Goal: Task Accomplishment & Management: Manage account settings

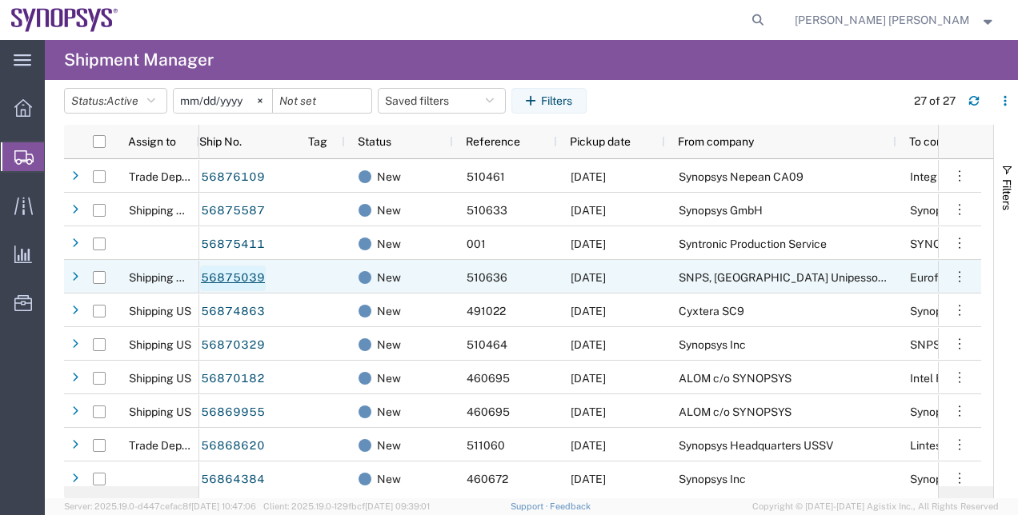
click at [239, 282] on link "56875039" at bounding box center [233, 279] width 66 height 26
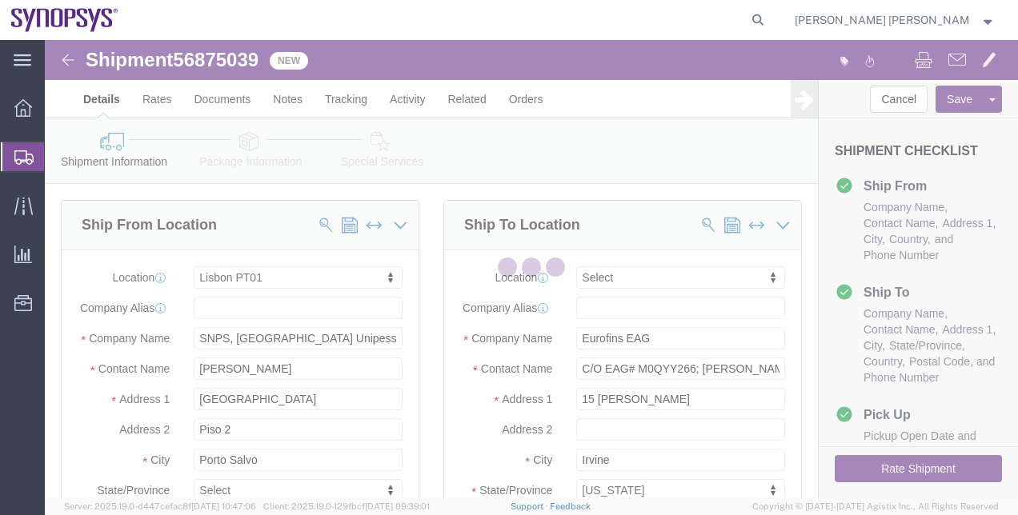
select select "63152"
select select
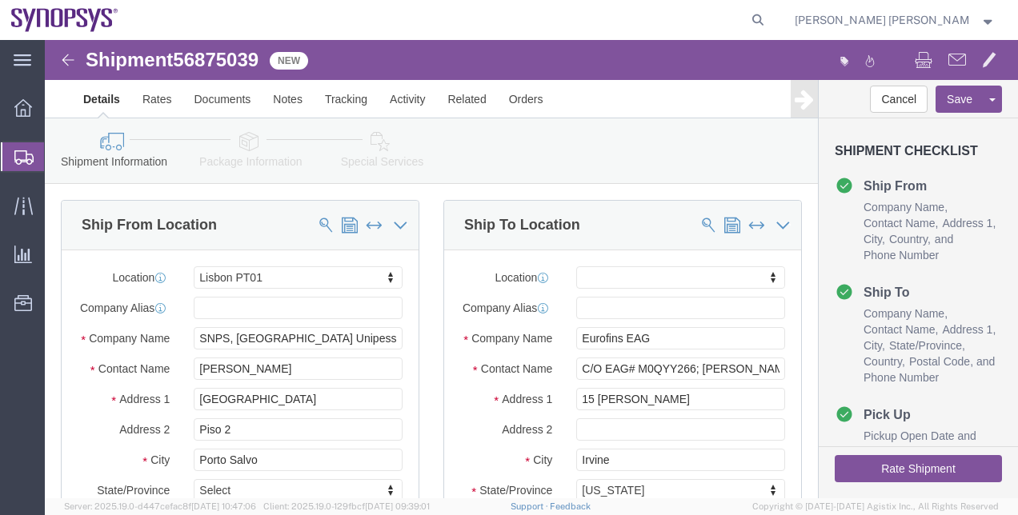
click button "Rate Shipment"
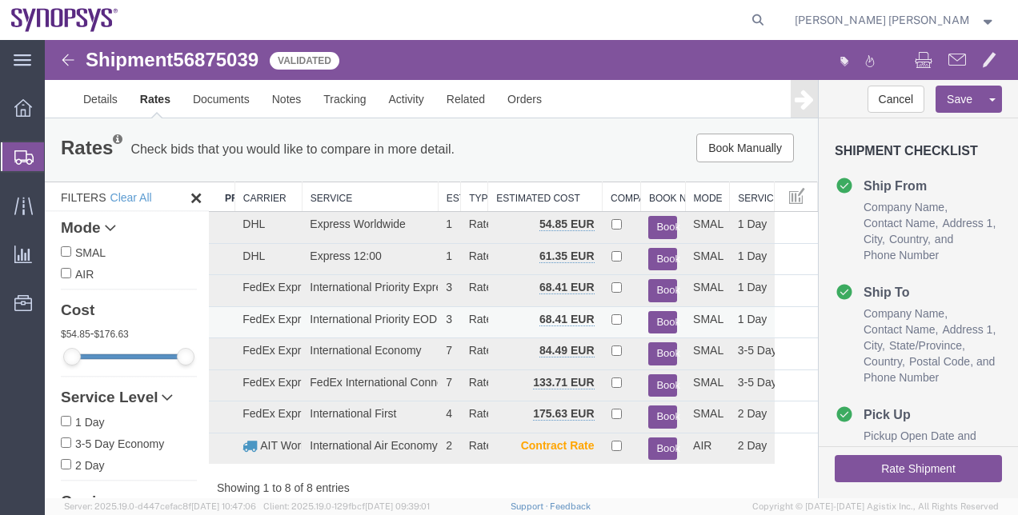
click at [652, 324] on button "Book" at bounding box center [662, 322] width 29 height 23
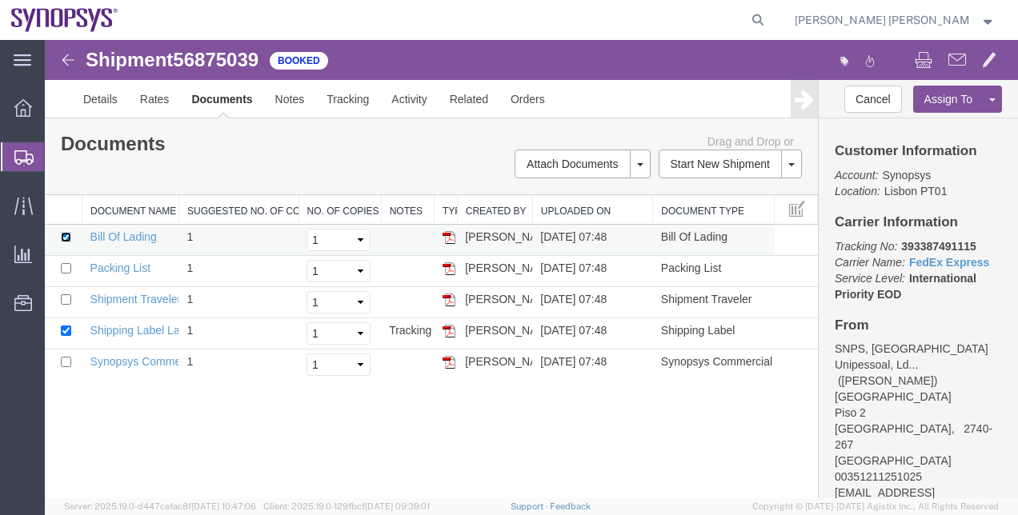
click at [67, 237] on input "checkbox" at bounding box center [66, 237] width 10 height 10
checkbox input "false"
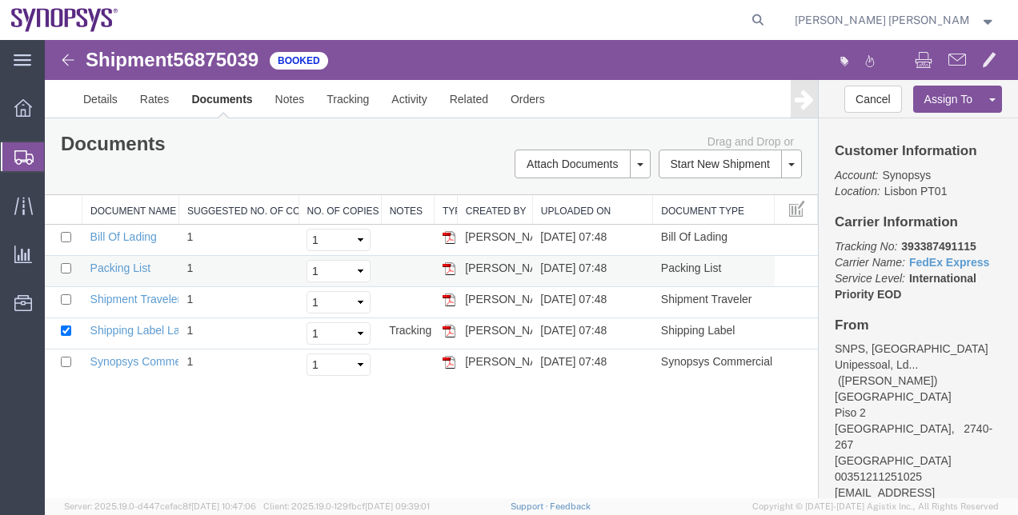
click at [67, 261] on td at bounding box center [64, 271] width 38 height 31
click at [62, 264] on input "checkbox" at bounding box center [66, 268] width 10 height 10
checkbox input "true"
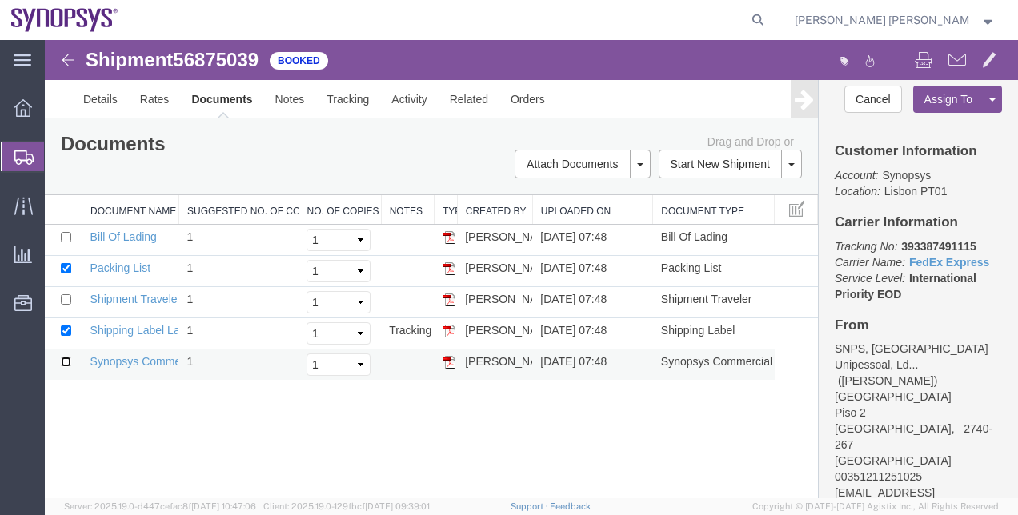
click at [69, 357] on input "checkbox" at bounding box center [66, 362] width 10 height 10
checkbox input "true"
drag, startPoint x: 955, startPoint y: 464, endPoint x: 833, endPoint y: 467, distance: 121.7
click at [833, 467] on div "Customer Information Account: Synopsys Location: [GEOGRAPHIC_DATA] PT01 Carrier…" at bounding box center [918, 308] width 199 height 380
copy address "[EMAIL_ADDRESS][DOMAIN_NAME]"
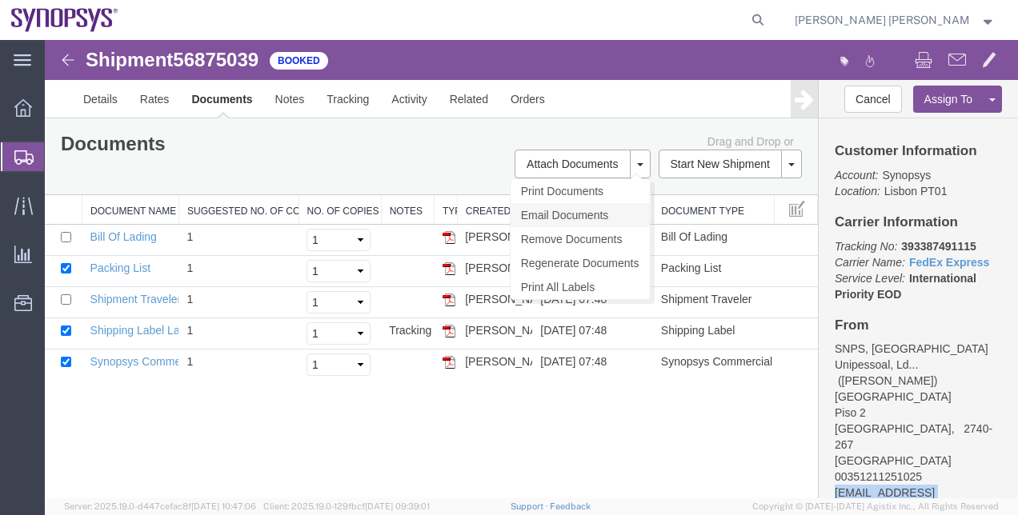
click at [627, 214] on link "Email Documents" at bounding box center [580, 215] width 139 height 24
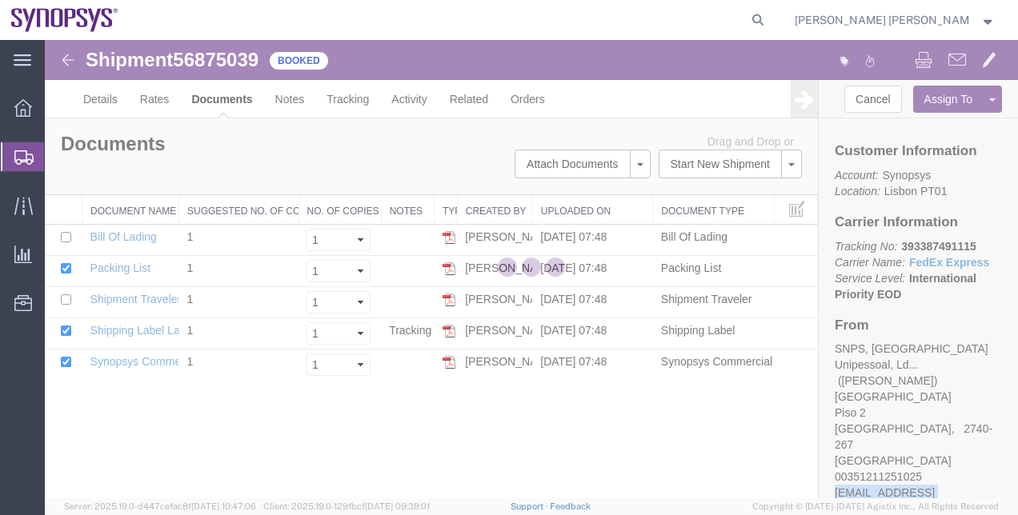
checkbox input "true"
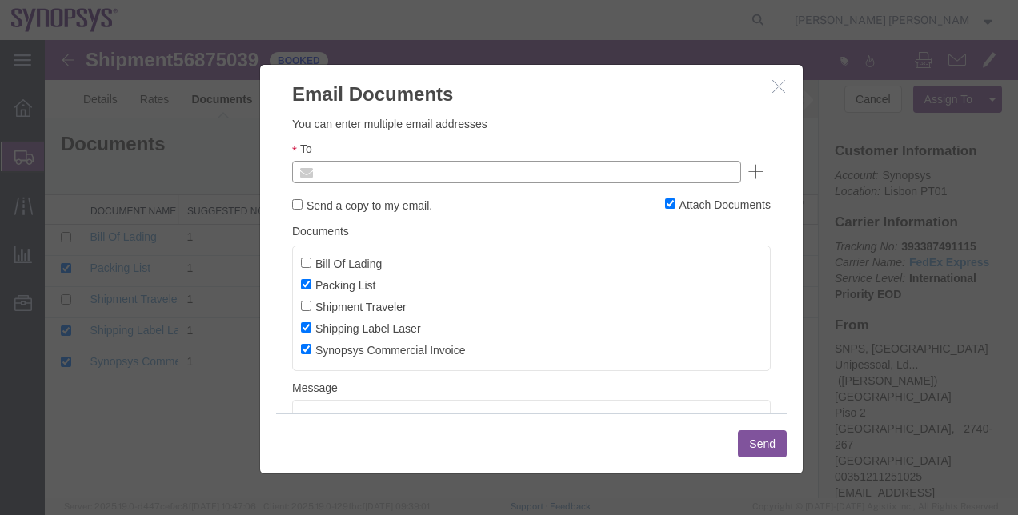
click at [473, 178] on input "text" at bounding box center [408, 172] width 187 height 21
paste input "[EMAIL_ADDRESS][DOMAIN_NAME]"
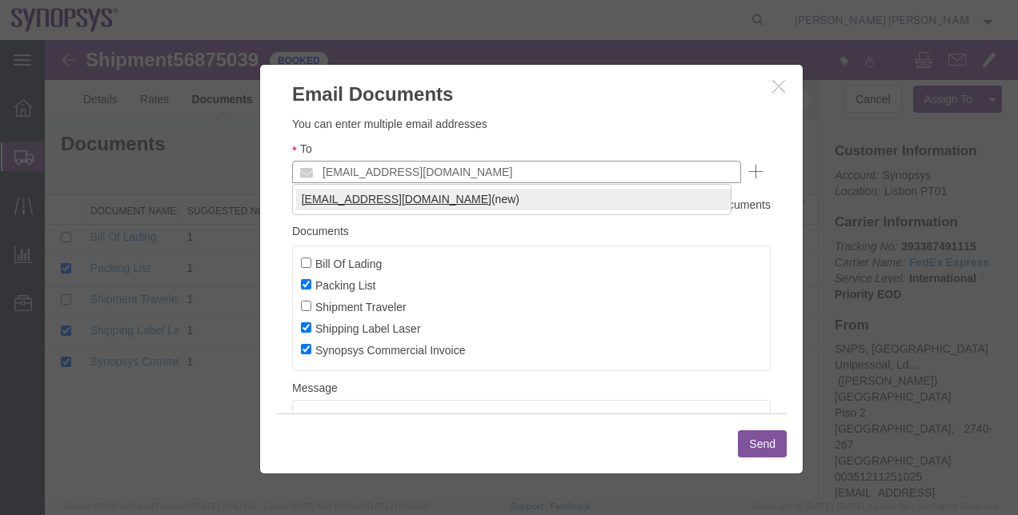
type input "[EMAIL_ADDRESS][DOMAIN_NAME]"
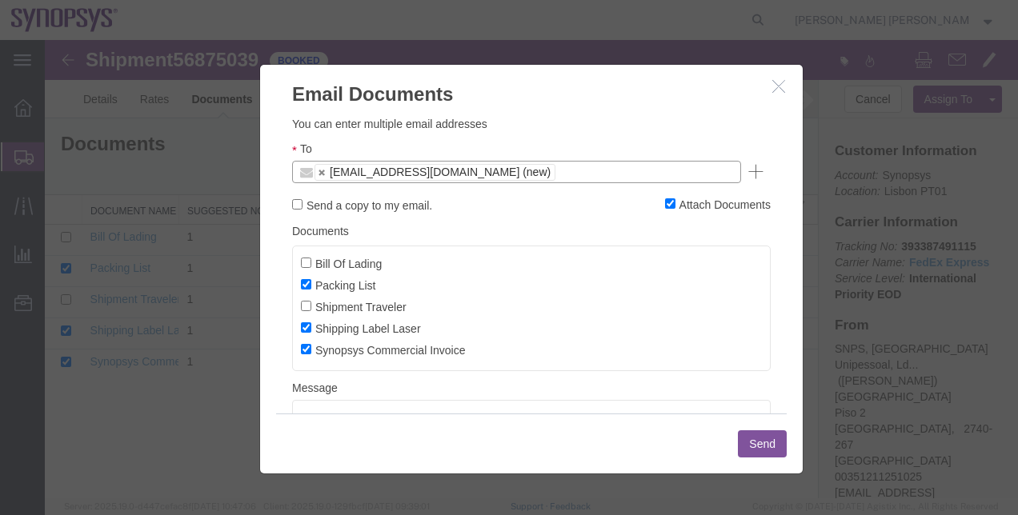
click at [363, 202] on label "Send a copy to my email." at bounding box center [362, 205] width 140 height 18
click at [303, 202] on input "Send a copy to my email." at bounding box center [297, 204] width 10 height 10
checkbox input "true"
click at [558, 176] on input "text" at bounding box center [570, 172] width 24 height 21
paste input "[EMAIL_ADDRESS][DOMAIN_NAME]"
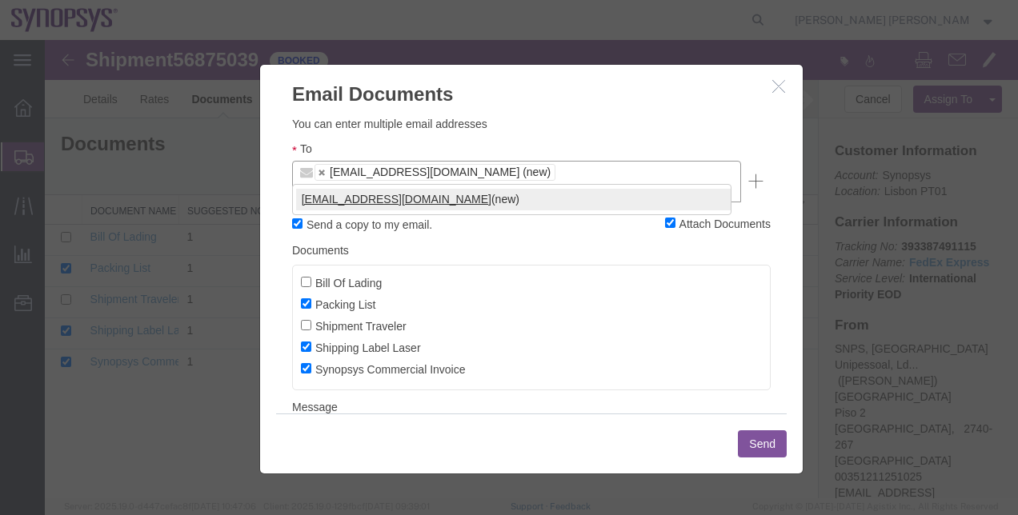
type input "[EMAIL_ADDRESS][DOMAIN_NAME]"
type input "[EMAIL_ADDRESS][DOMAIN_NAME],[EMAIL_ADDRESS][DOMAIN_NAME]"
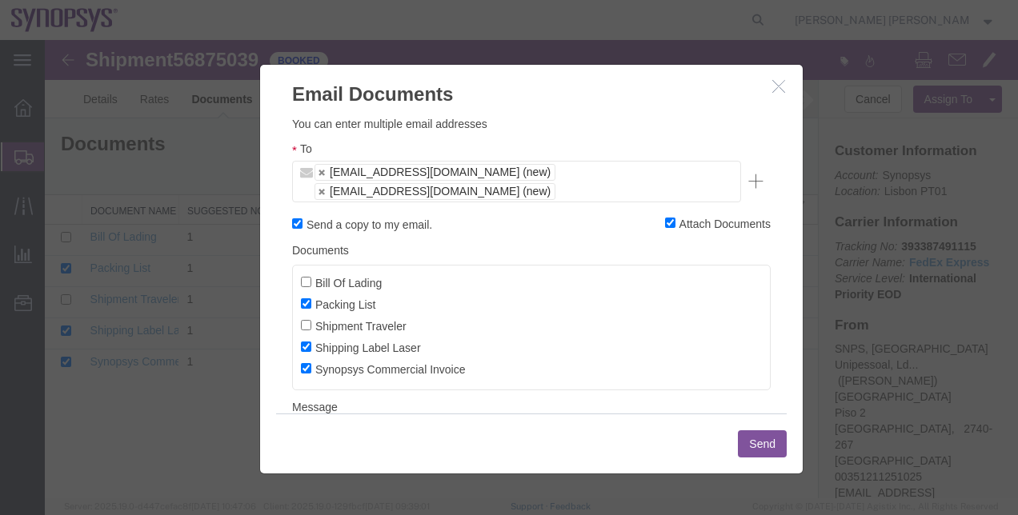
click at [767, 450] on button "Send" at bounding box center [762, 444] width 49 height 27
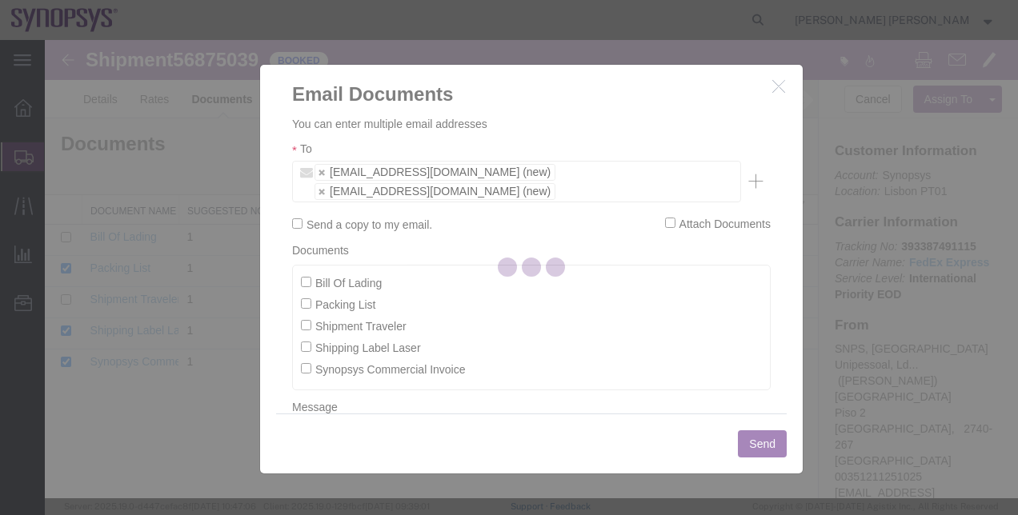
checkbox input "false"
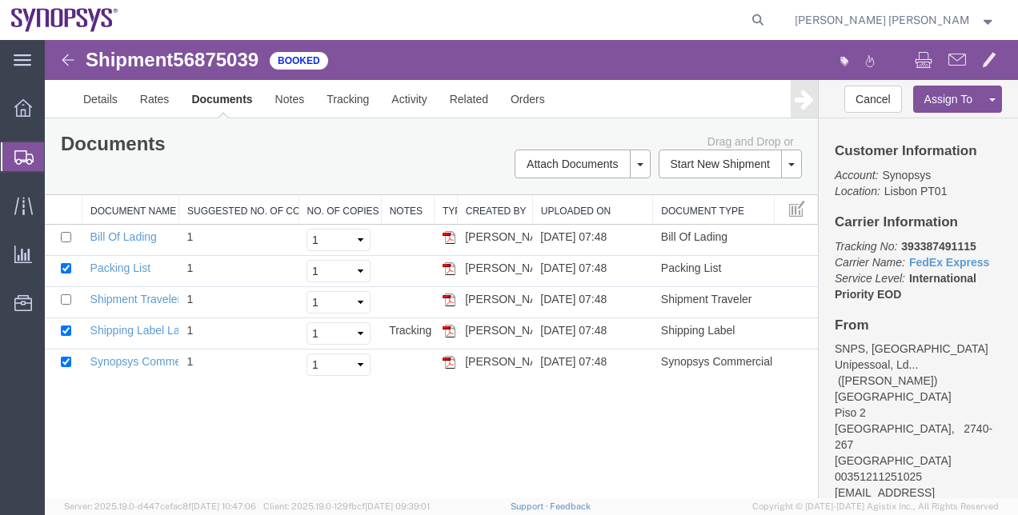
click at [0, 0] on span "Shipment Manager" at bounding box center [0, 0] width 0 height 0
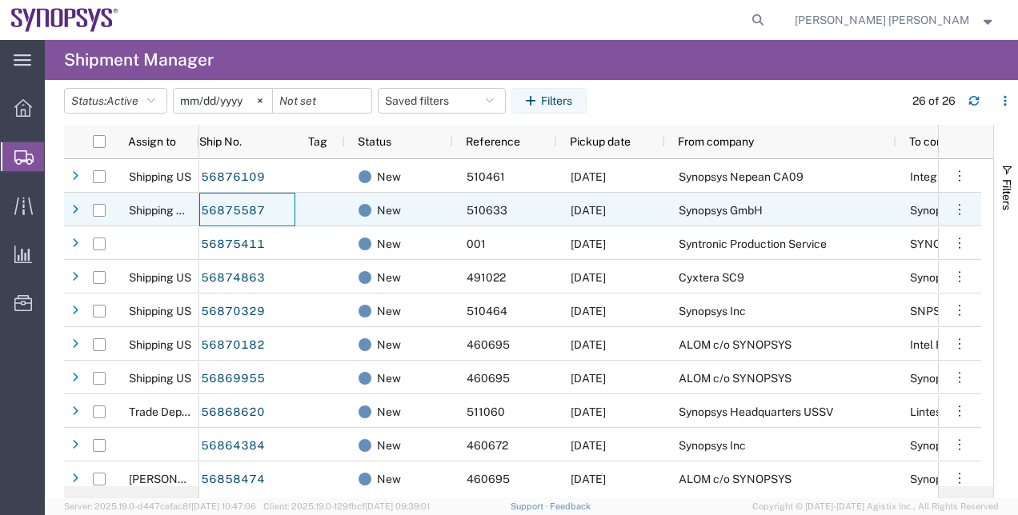
click at [211, 210] on link "56875587" at bounding box center [233, 211] width 66 height 26
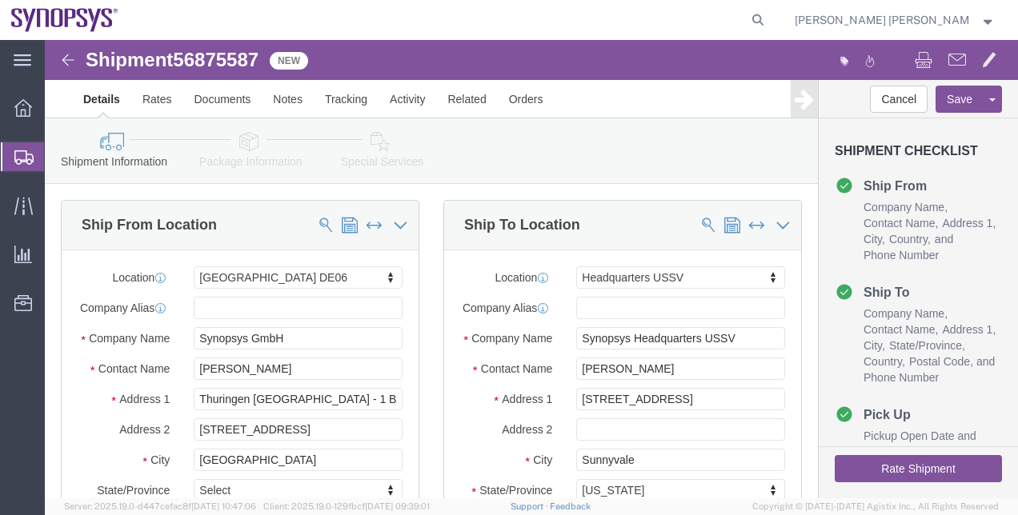
select select "63098"
select select "63204"
click div "Ship From Location Location [GEOGRAPHIC_DATA] DE06 My Profile Location [GEOGRAP…"
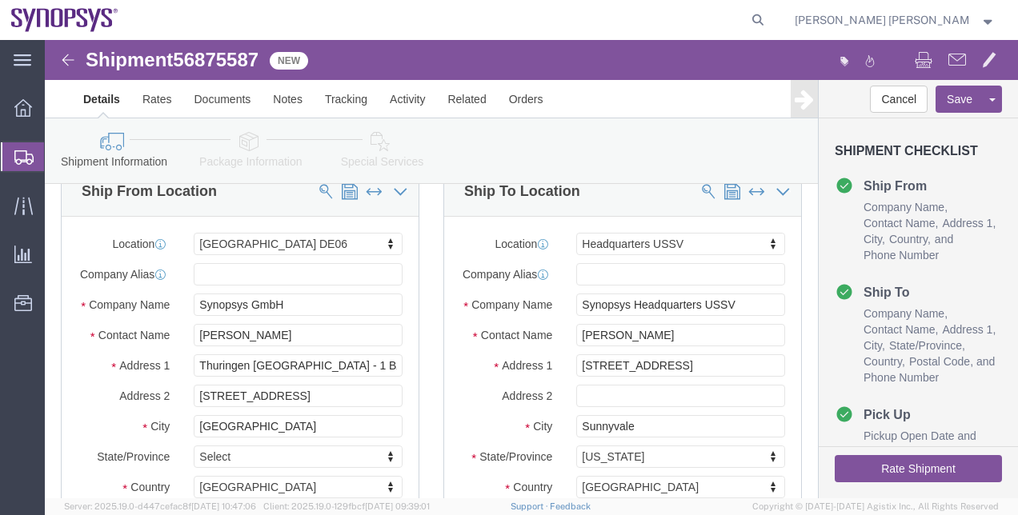
scroll to position [32, 0]
click link "Package Information"
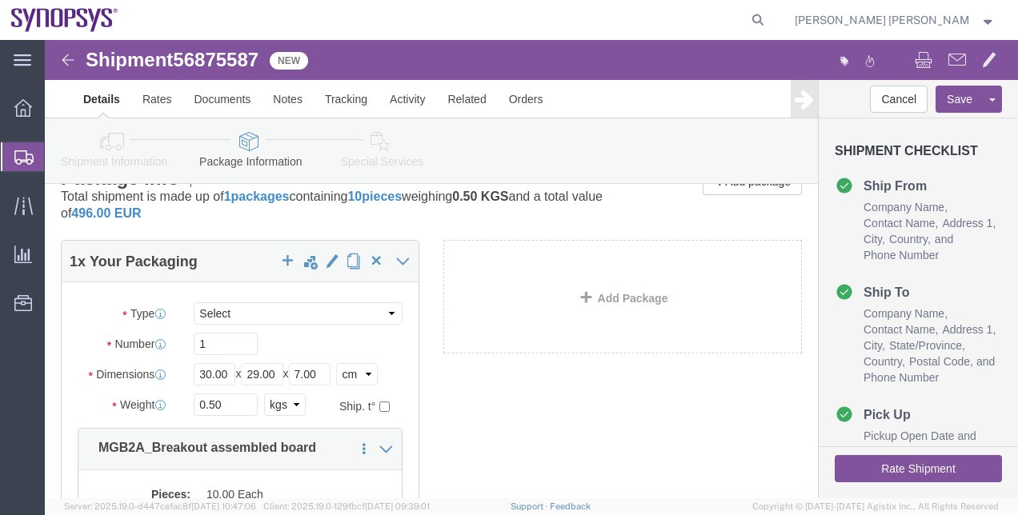
click button "Rate Shipment"
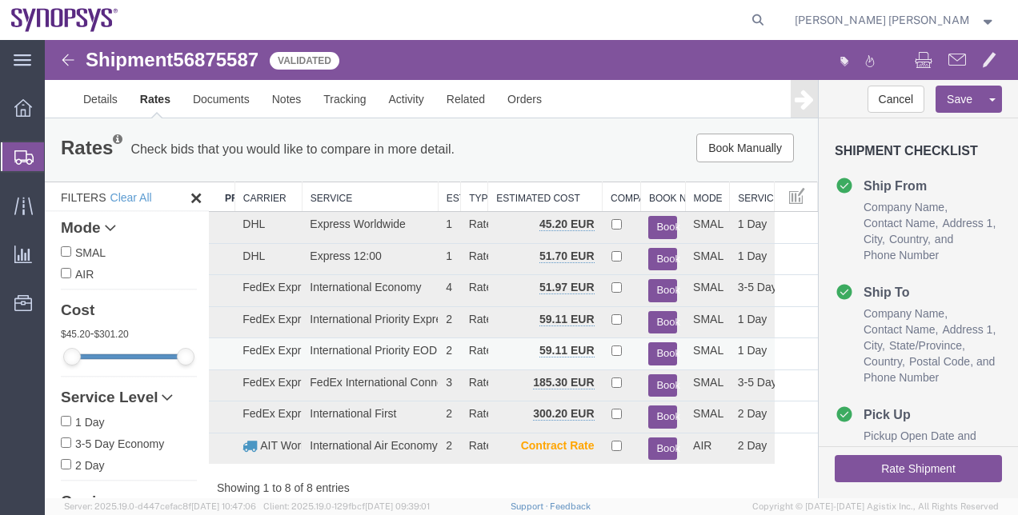
click at [661, 347] on button "Book" at bounding box center [662, 354] width 29 height 23
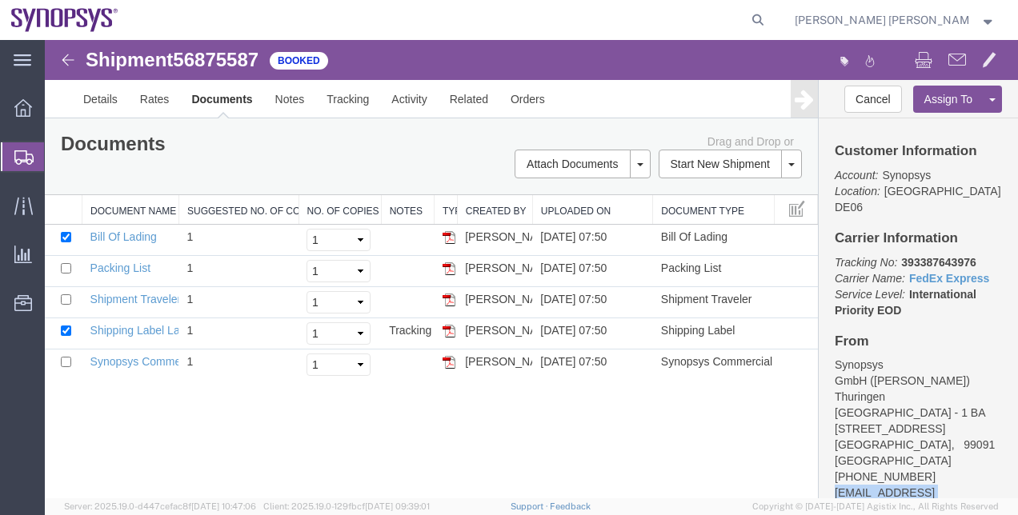
drag, startPoint x: 951, startPoint y: 464, endPoint x: 834, endPoint y: 464, distance: 116.9
click at [835, 464] on address "Synopsys GmbH ([PERSON_NAME]) [GEOGRAPHIC_DATA] - [STREET_ADDRESS] [PHONE_NUMBE…" at bounding box center [918, 437] width 167 height 160
copy address "[EMAIL_ADDRESS][DOMAIN_NAME]"
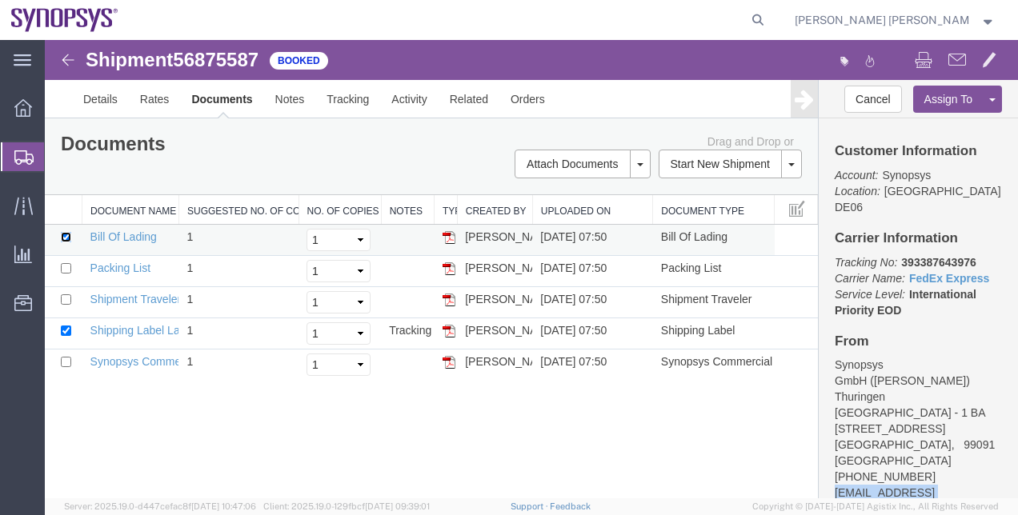
click at [70, 238] on input "checkbox" at bounding box center [66, 237] width 10 height 10
checkbox input "false"
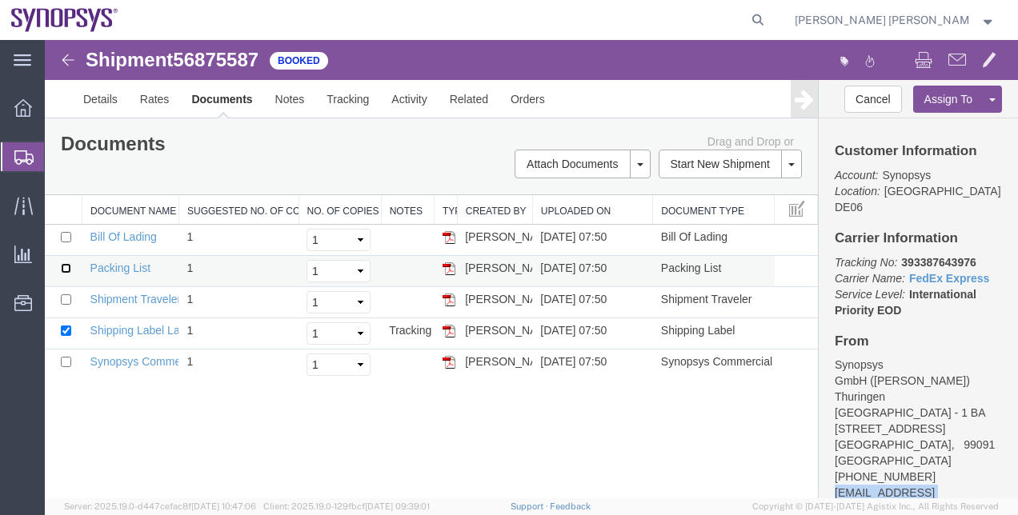
click at [68, 263] on input "checkbox" at bounding box center [66, 268] width 10 height 10
checkbox input "true"
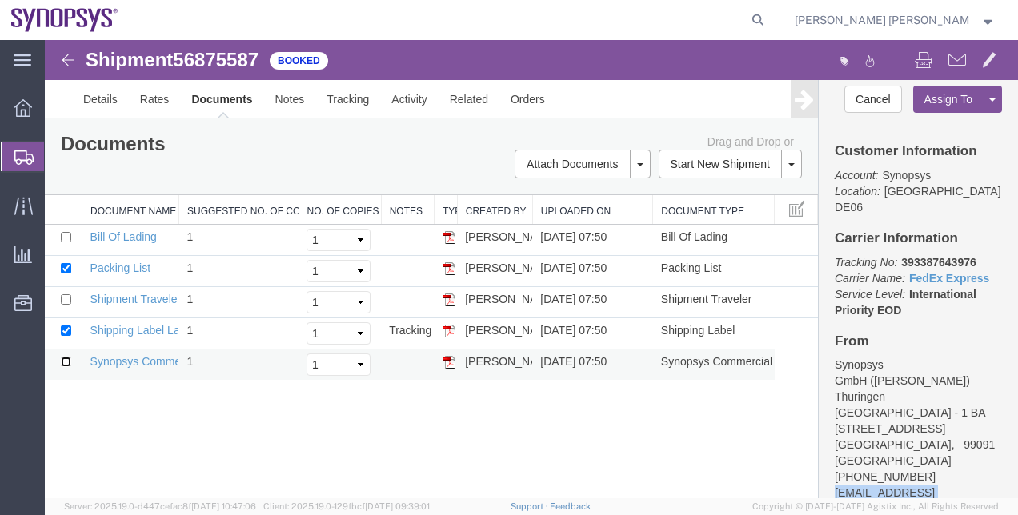
click at [64, 361] on input "checkbox" at bounding box center [66, 362] width 10 height 10
checkbox input "true"
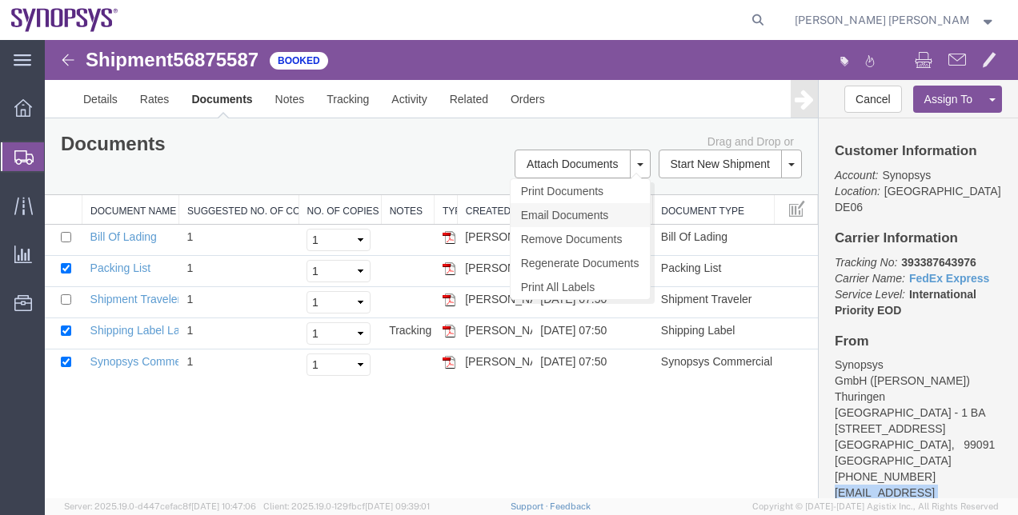
click at [583, 223] on link "Email Documents" at bounding box center [580, 215] width 139 height 24
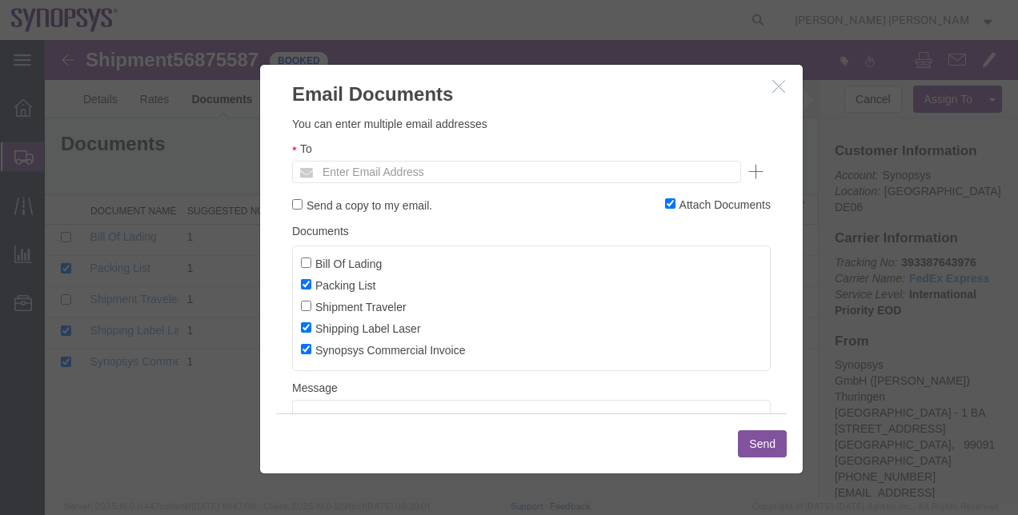
click at [536, 169] on ul "Enter Email Address" at bounding box center [516, 172] width 449 height 22
paste input "[EMAIL_ADDRESS][DOMAIN_NAME]"
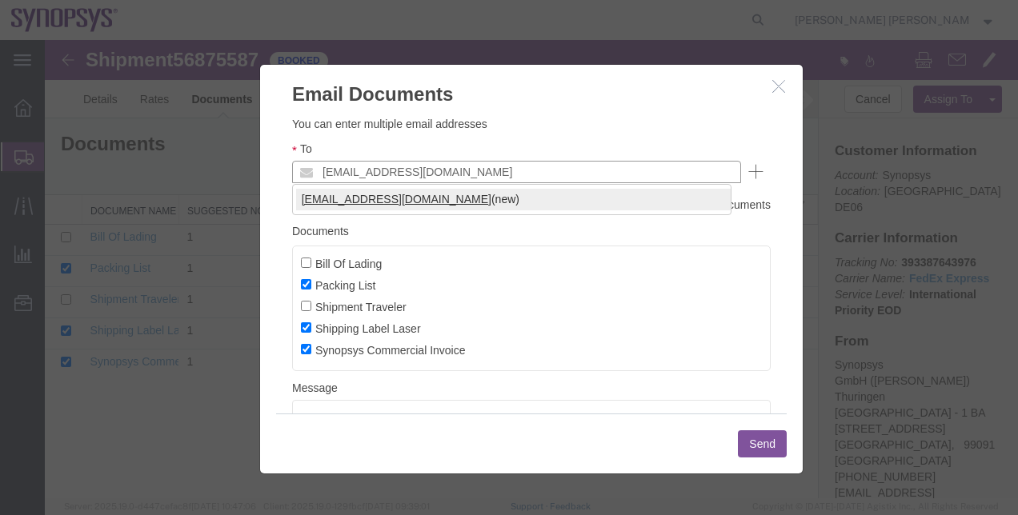
type input "[EMAIL_ADDRESS][DOMAIN_NAME]"
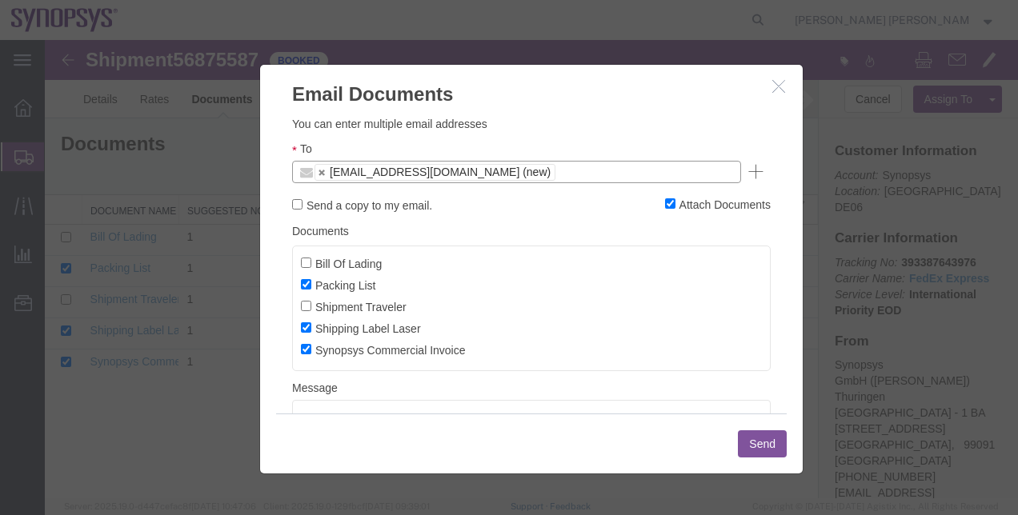
click at [363, 208] on label "Send a copy to my email." at bounding box center [362, 205] width 140 height 18
click at [303, 208] on input "Send a copy to my email." at bounding box center [297, 204] width 10 height 10
click at [375, 203] on label "Send a copy to my email." at bounding box center [362, 205] width 140 height 18
click at [303, 203] on input "Send a copy to my email." at bounding box center [297, 204] width 10 height 10
checkbox input "false"
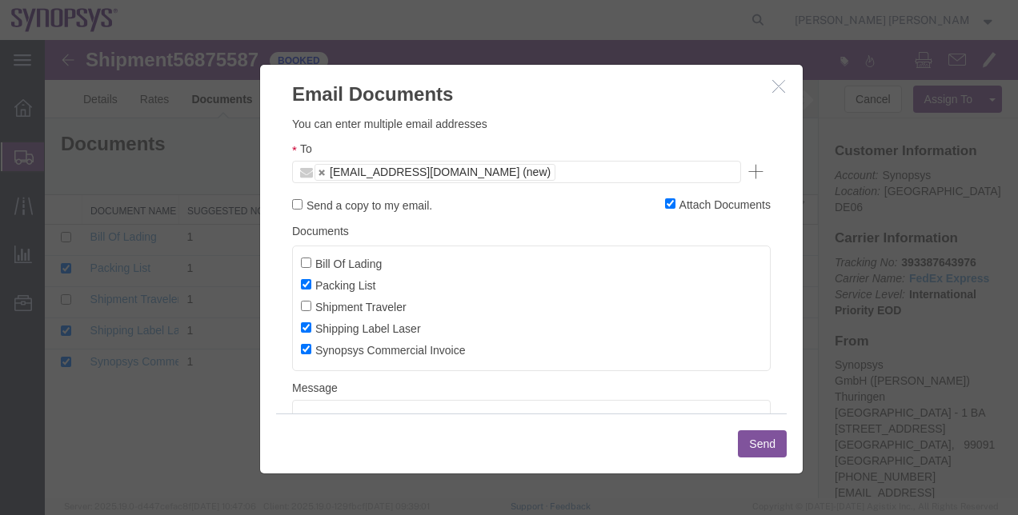
click at [771, 442] on button "Send" at bounding box center [762, 444] width 49 height 27
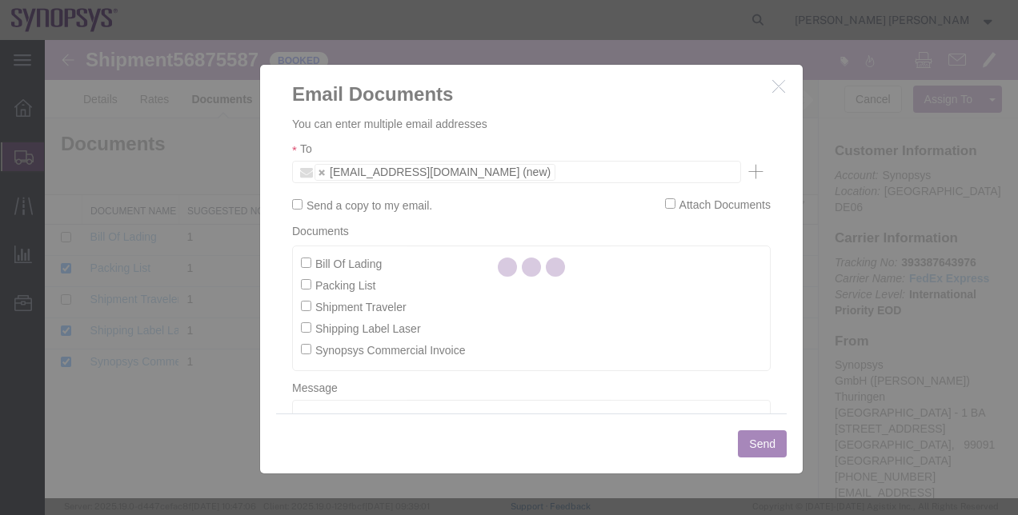
checkbox input "false"
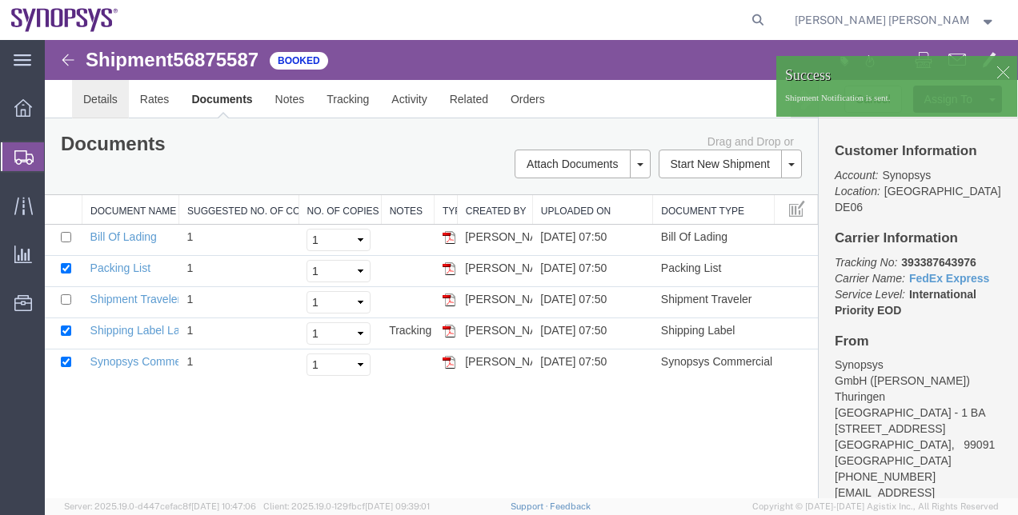
click at [100, 101] on link "Details" at bounding box center [100, 99] width 57 height 38
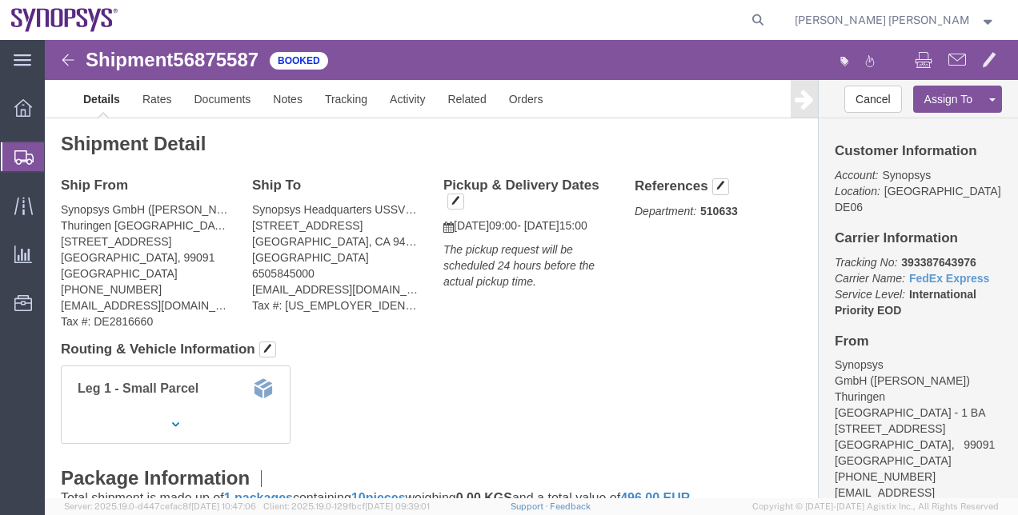
click icon "The pickup request will be scheduled 24 hours before the actual pickup time."
click span "56875587"
copy span "56875587"
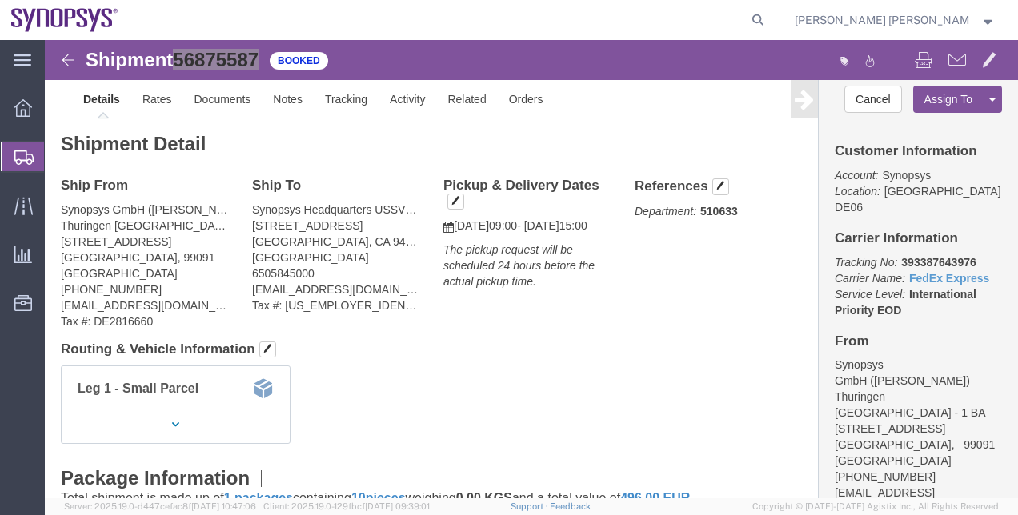
click at [0, 0] on span "Shipment Manager" at bounding box center [0, 0] width 0 height 0
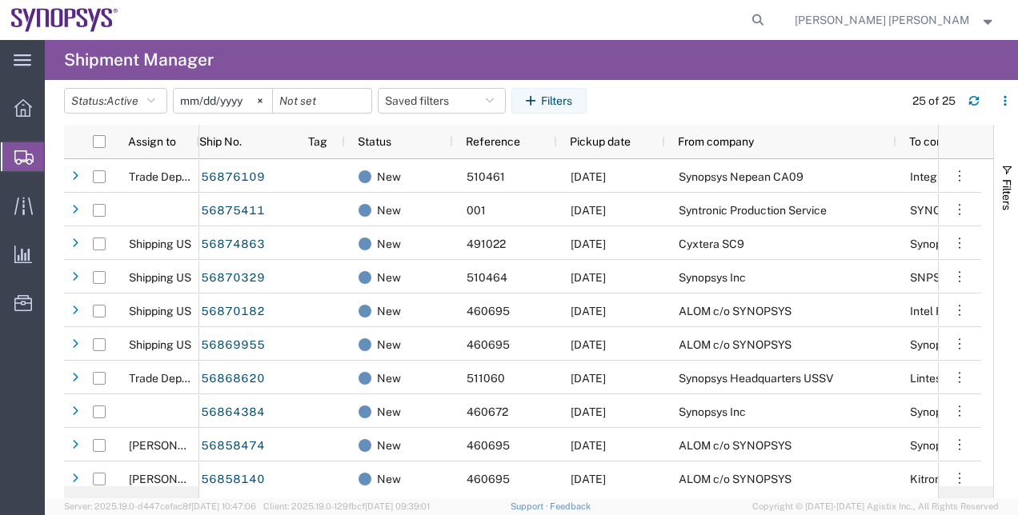
scroll to position [223, 0]
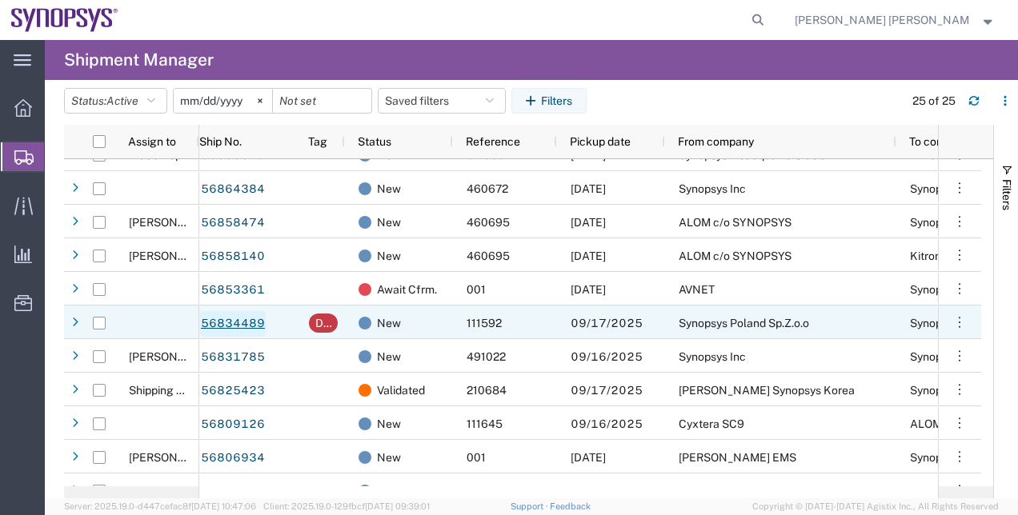
click at [228, 315] on link "56834489" at bounding box center [233, 324] width 66 height 26
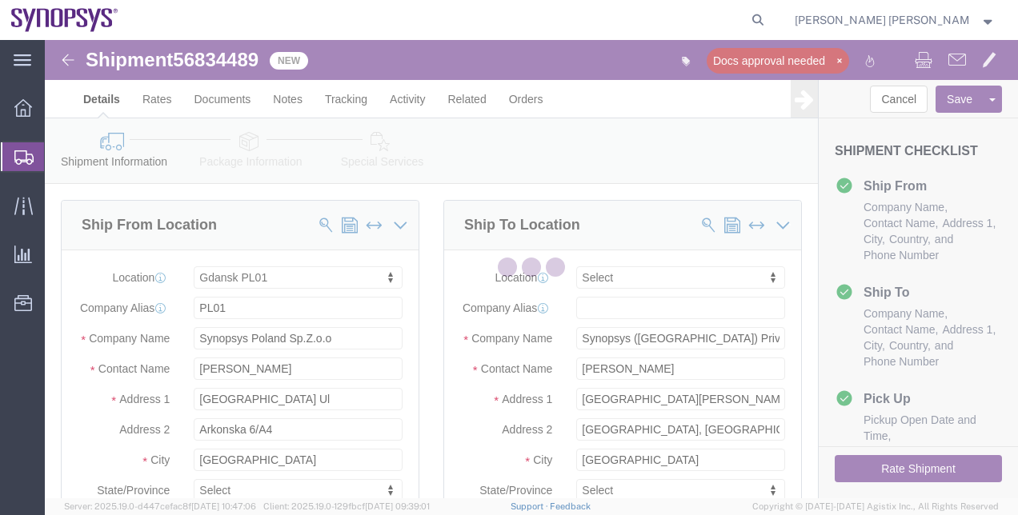
select select "63150"
select select
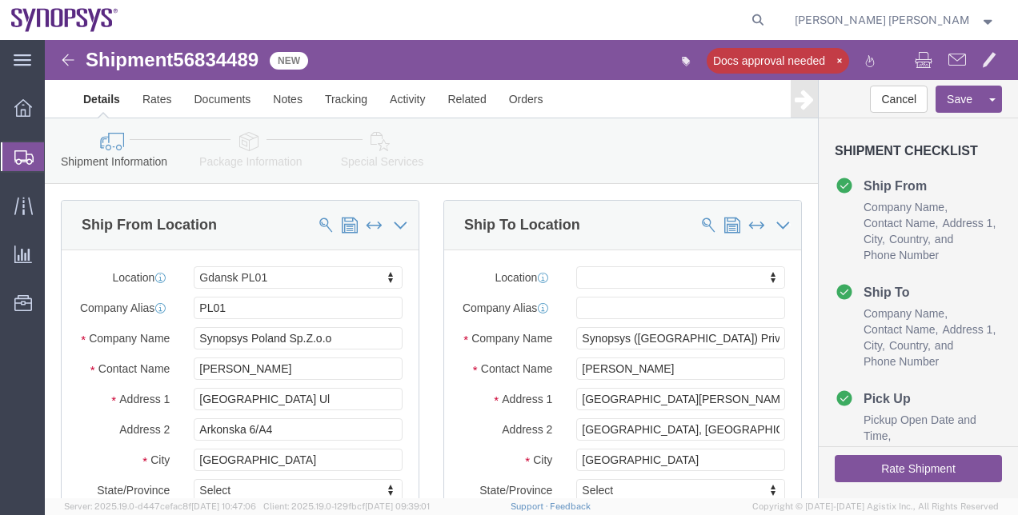
click link "Package Information"
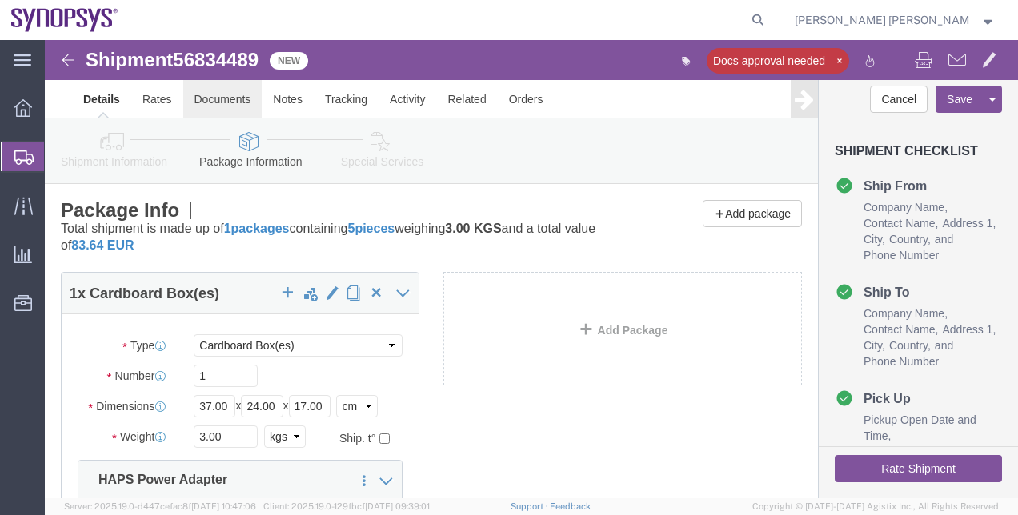
click link "Documents"
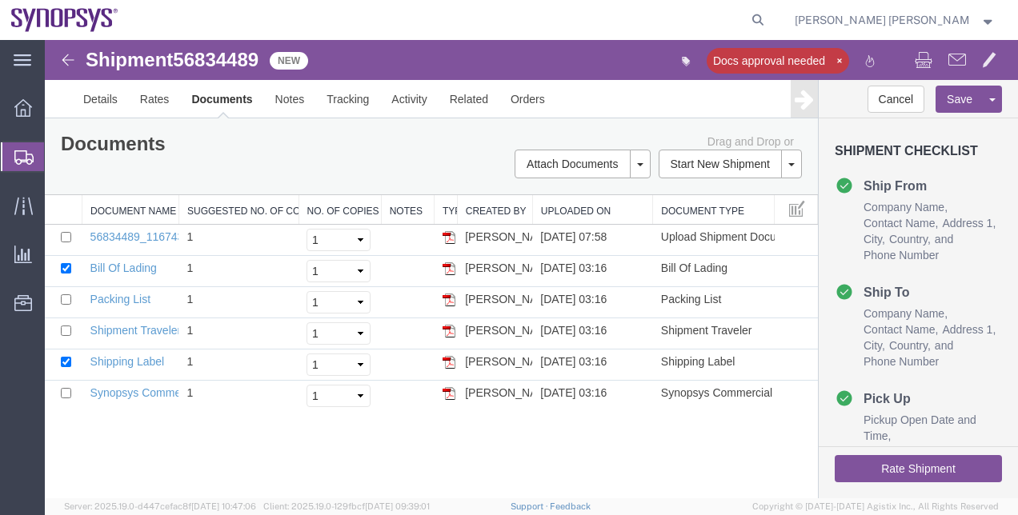
click at [0, 0] on span "Shipment Manager" at bounding box center [0, 0] width 0 height 0
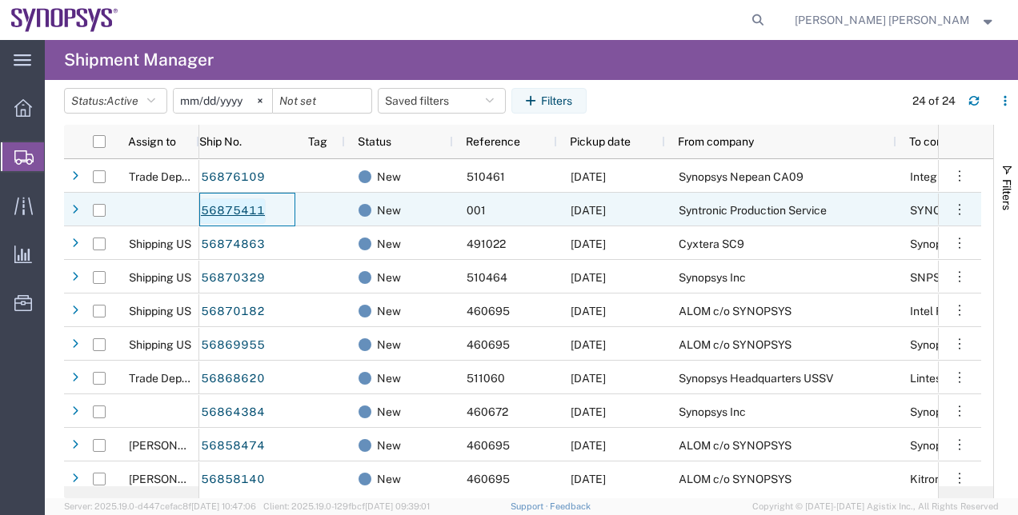
click at [255, 205] on link "56875411" at bounding box center [233, 211] width 66 height 26
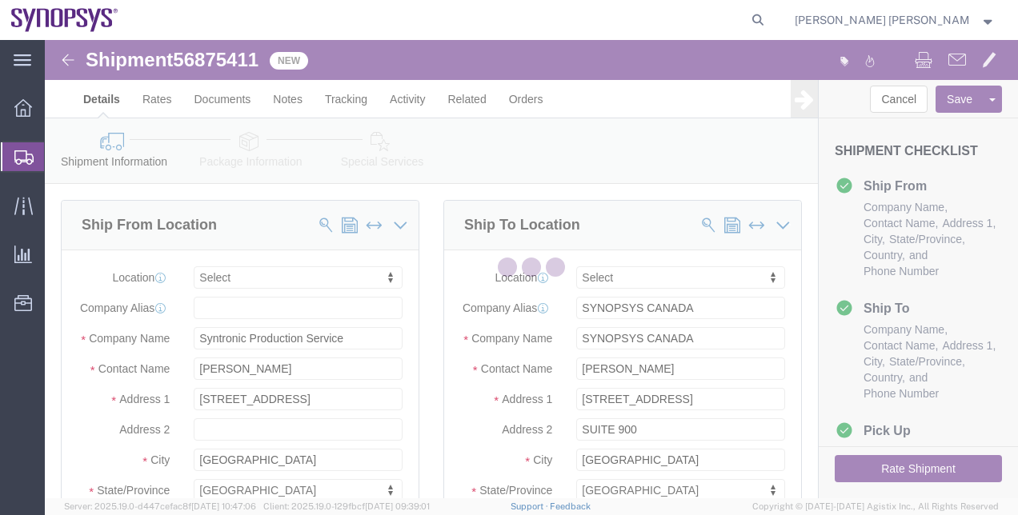
click at [70, 182] on div at bounding box center [531, 269] width 973 height 459
select select
click at [21, 147] on div at bounding box center [23, 156] width 45 height 29
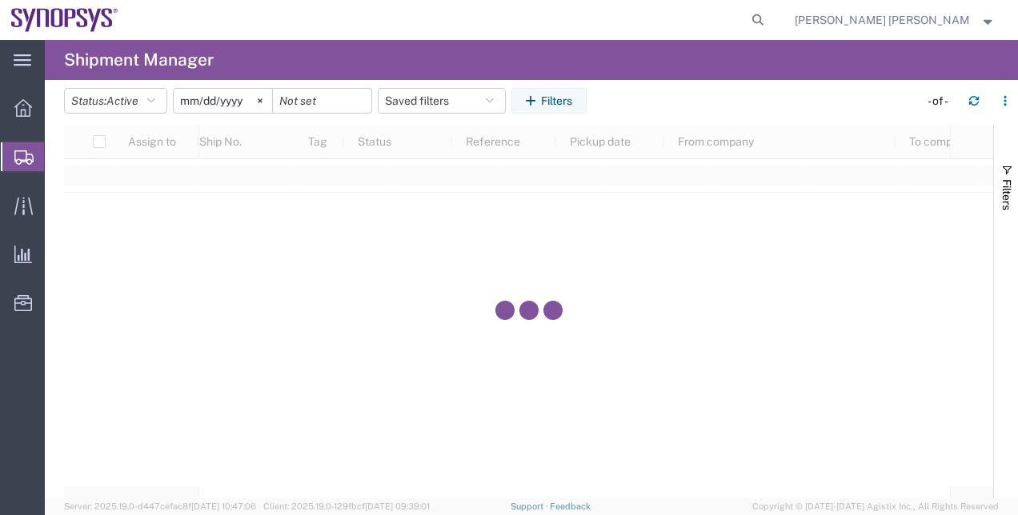
click at [0, 0] on span "Shipment Manager" at bounding box center [0, 0] width 0 height 0
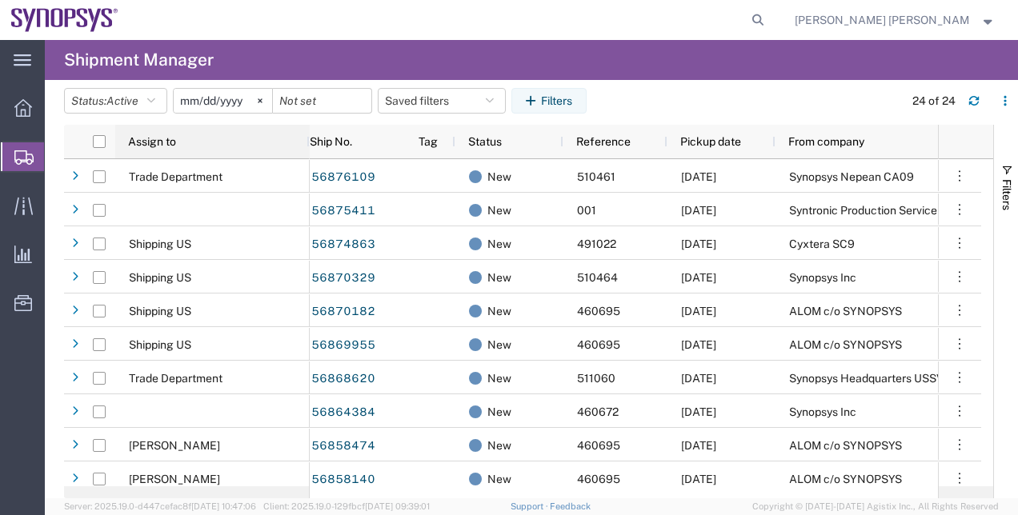
drag, startPoint x: 197, startPoint y: 142, endPoint x: 307, endPoint y: 150, distance: 110.7
click at [307, 150] on div at bounding box center [309, 142] width 6 height 34
